Goal: Task Accomplishment & Management: Use online tool/utility

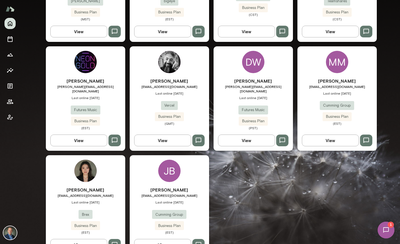
scroll to position [556, 0]
click at [304, 93] on div "[PERSON_NAME] [EMAIL_ADDRESS][DOMAIN_NAME] Last online [DATE] Cumming Group Bus…" at bounding box center [337, 102] width 79 height 48
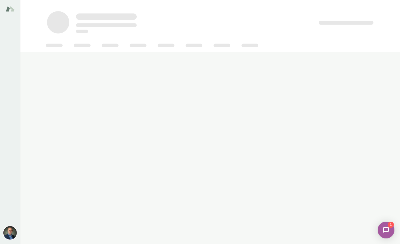
click at [304, 93] on main at bounding box center [210, 122] width 380 height 244
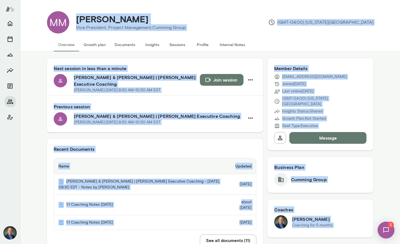
click at [140, 173] on th "Name" at bounding box center [140, 167] width 172 height 16
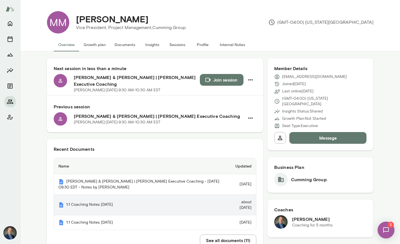
click at [134, 208] on th "1:1 Coaching Notes [DATE]" at bounding box center [140, 205] width 172 height 20
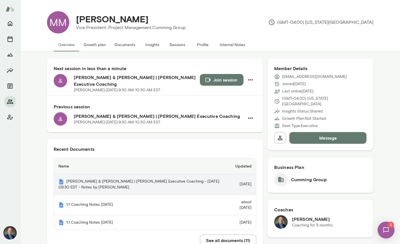
click at [155, 180] on th "[PERSON_NAME] & [PERSON_NAME] | [PERSON_NAME] Executive Coaching - [DATE] 09:30…" at bounding box center [140, 185] width 172 height 21
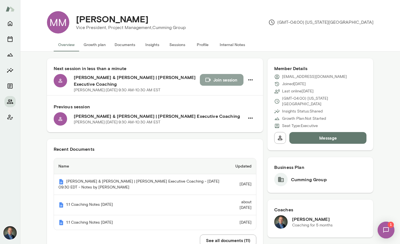
click at [223, 83] on button "Join session" at bounding box center [222, 80] width 44 height 12
